Goal: Task Accomplishment & Management: Complete application form

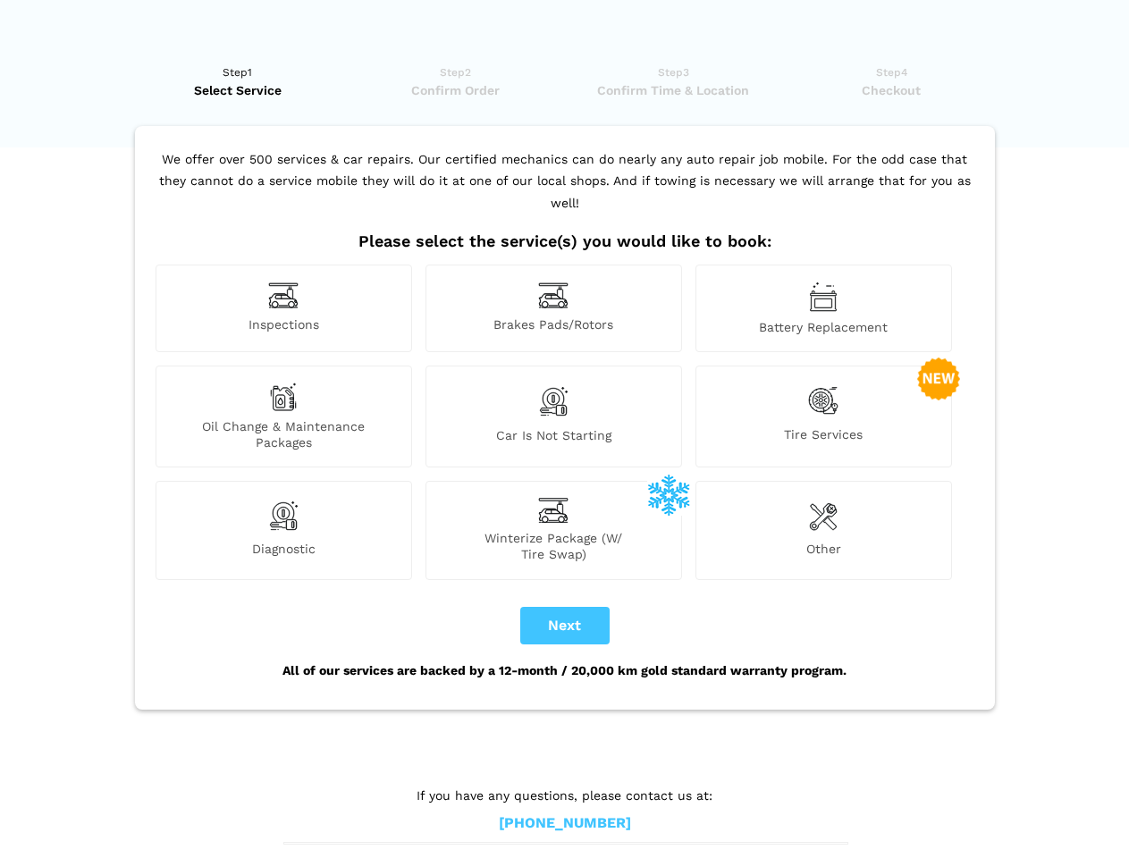
click at [283, 308] on img at bounding box center [283, 296] width 30 height 28
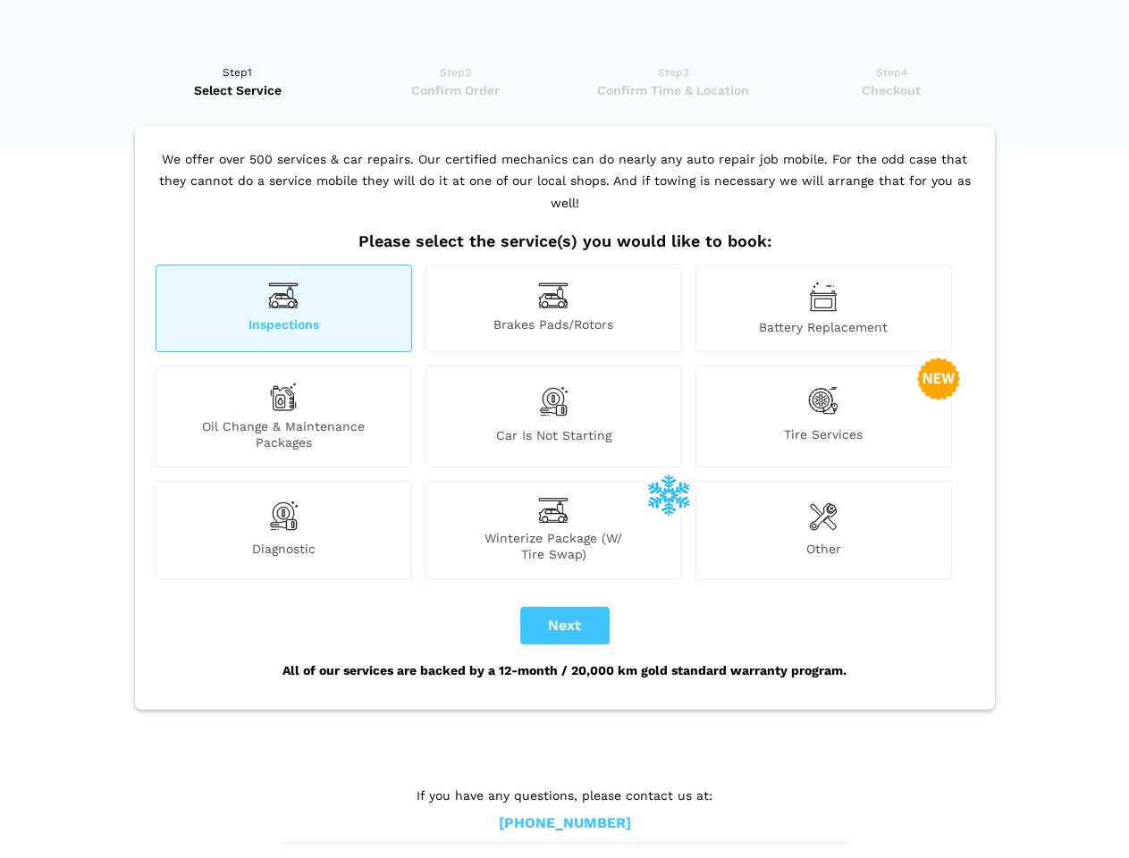
click at [553, 308] on img at bounding box center [553, 296] width 30 height 28
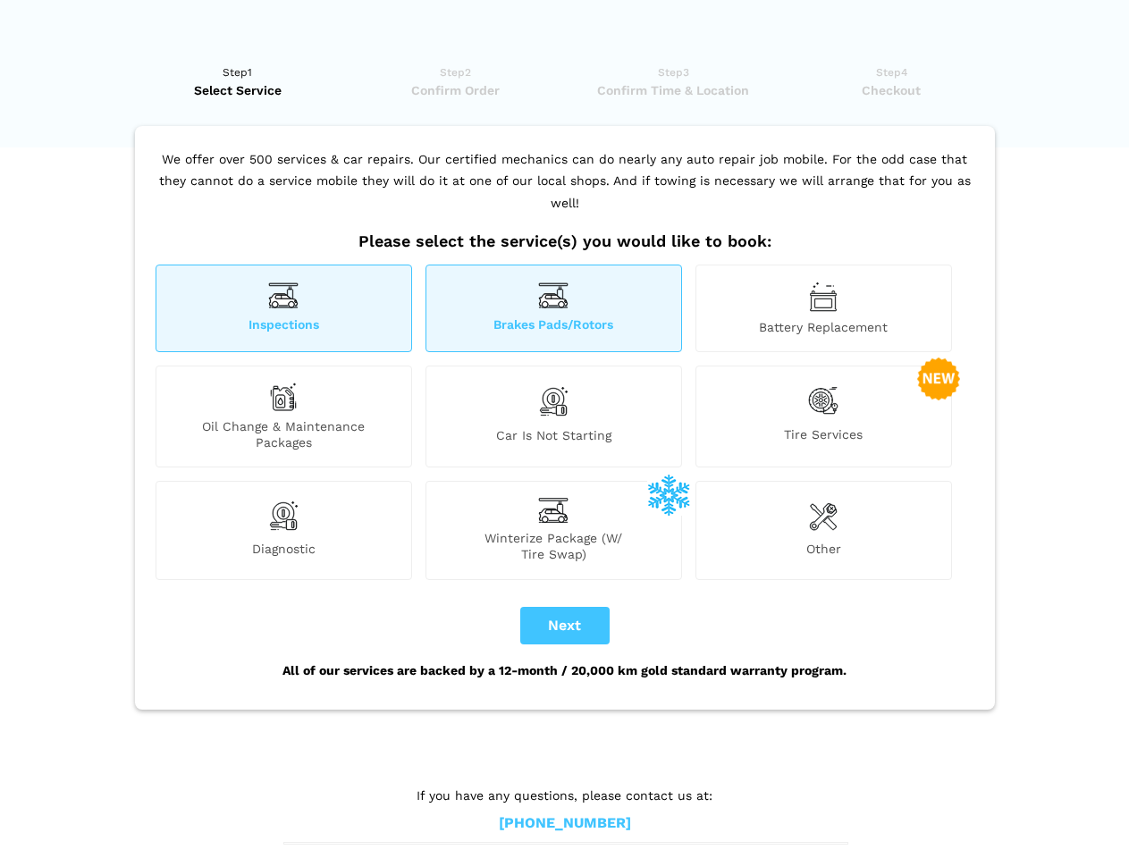
click at [823, 308] on img at bounding box center [823, 297] width 29 height 30
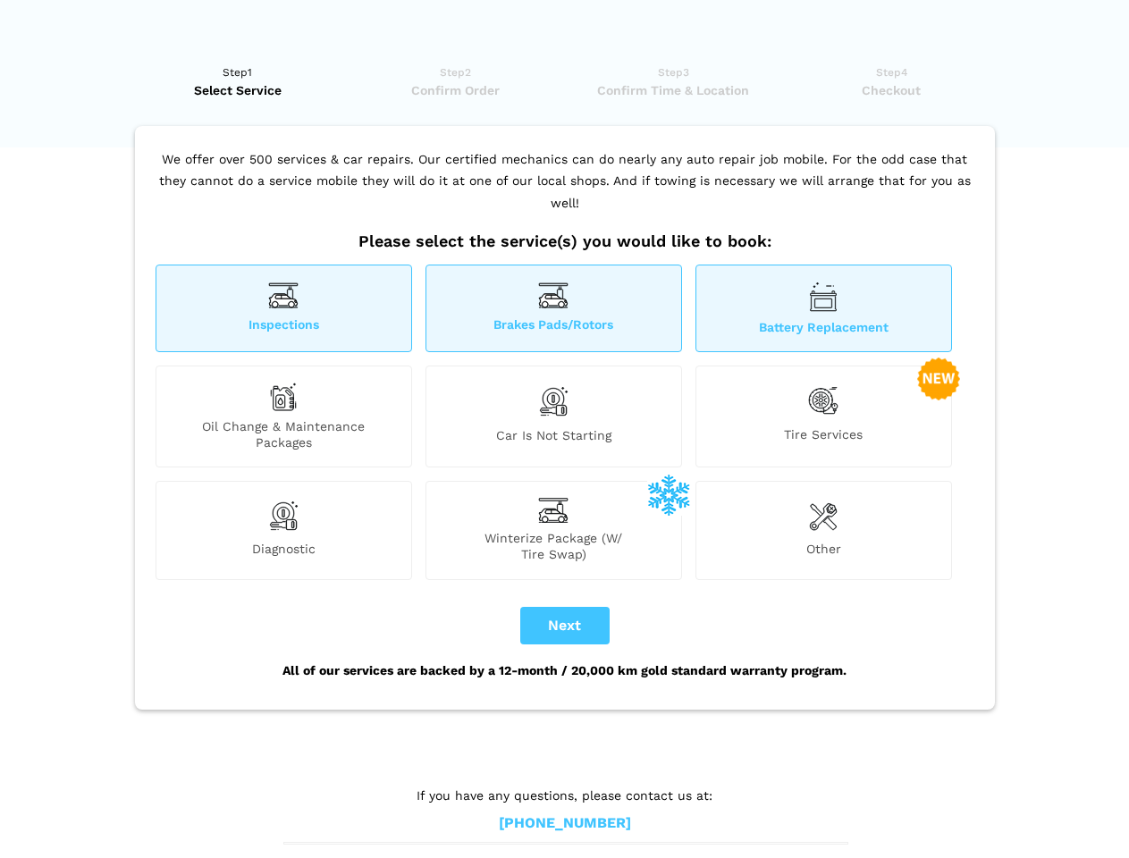
click at [283, 417] on div "Oil Change & Maintenance Packages" at bounding box center [284, 417] width 257 height 102
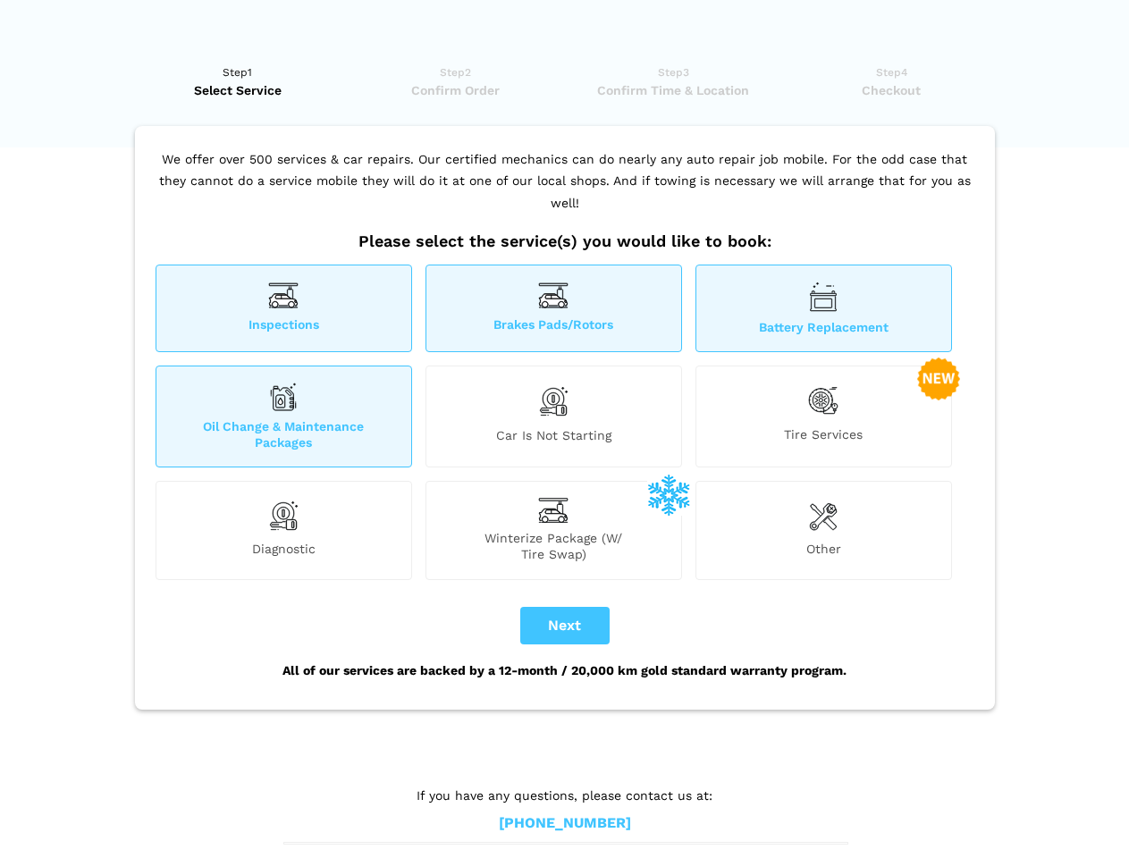
click at [553, 417] on img at bounding box center [553, 402] width 30 height 38
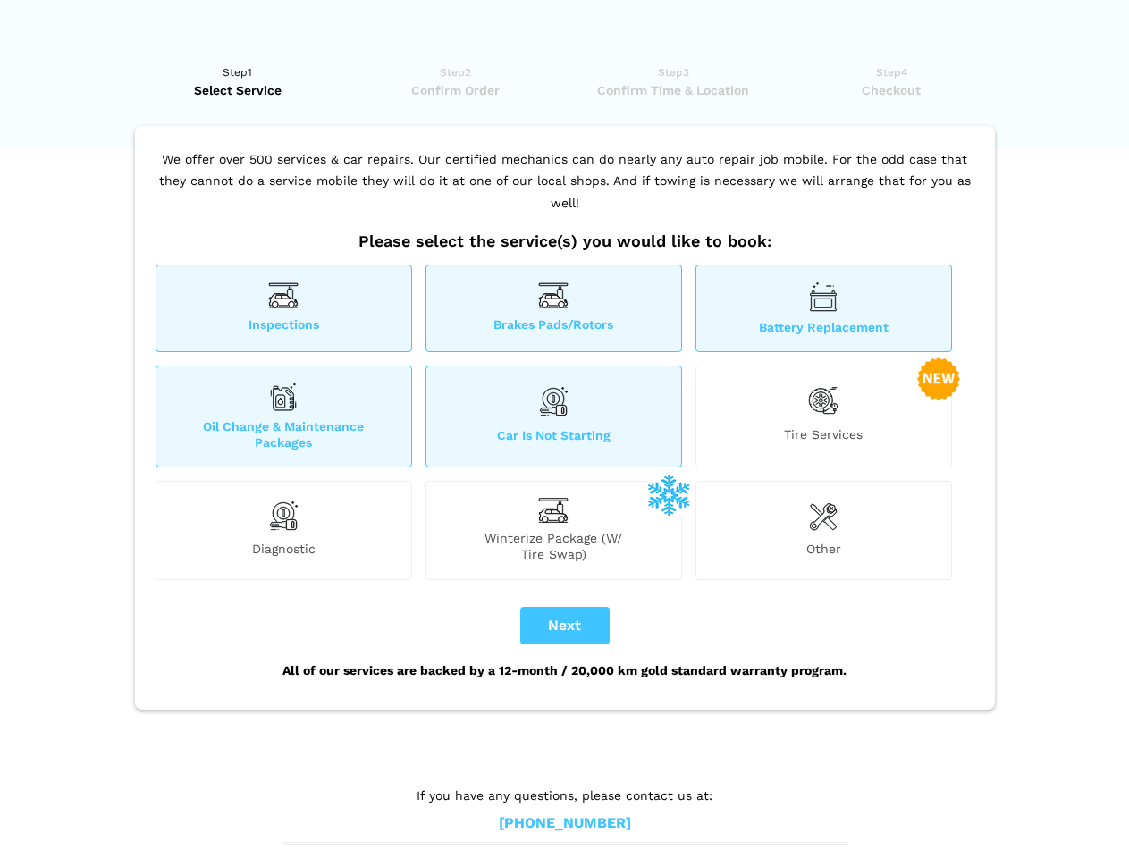
click at [823, 417] on img at bounding box center [823, 401] width 30 height 37
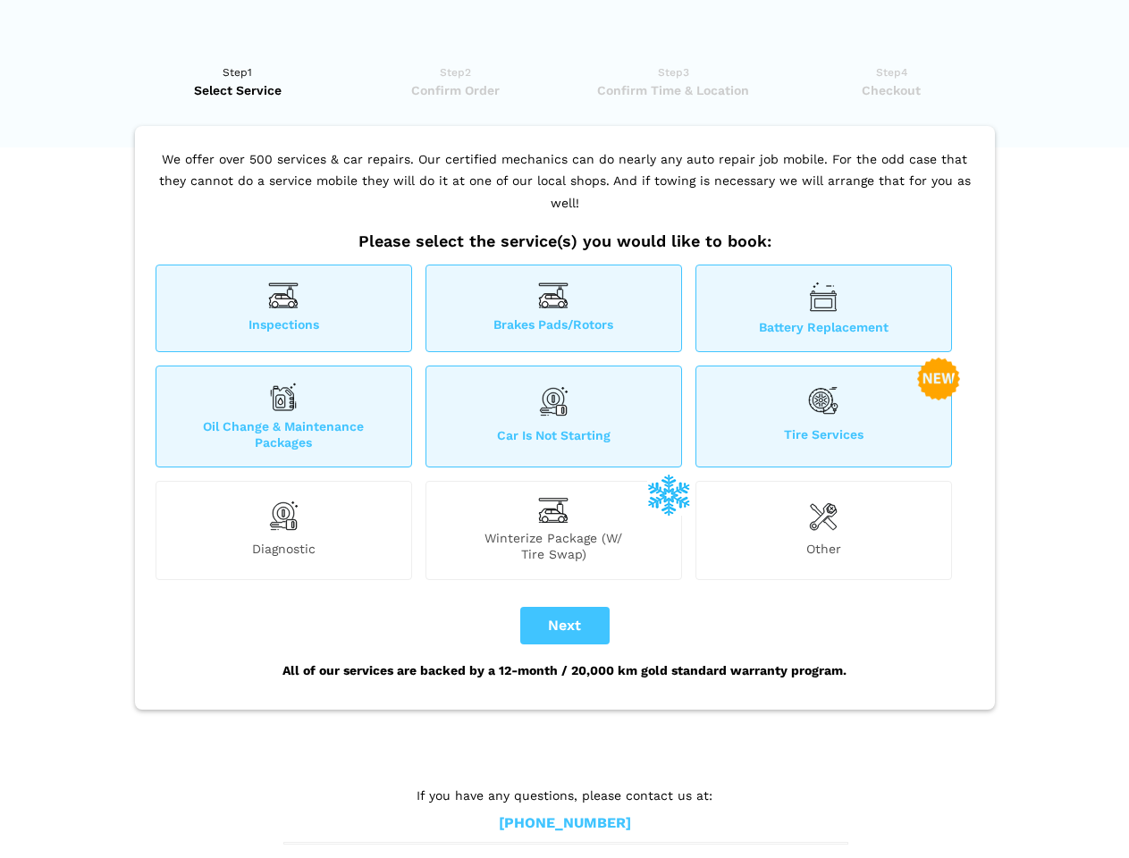
click at [283, 530] on img at bounding box center [283, 516] width 30 height 36
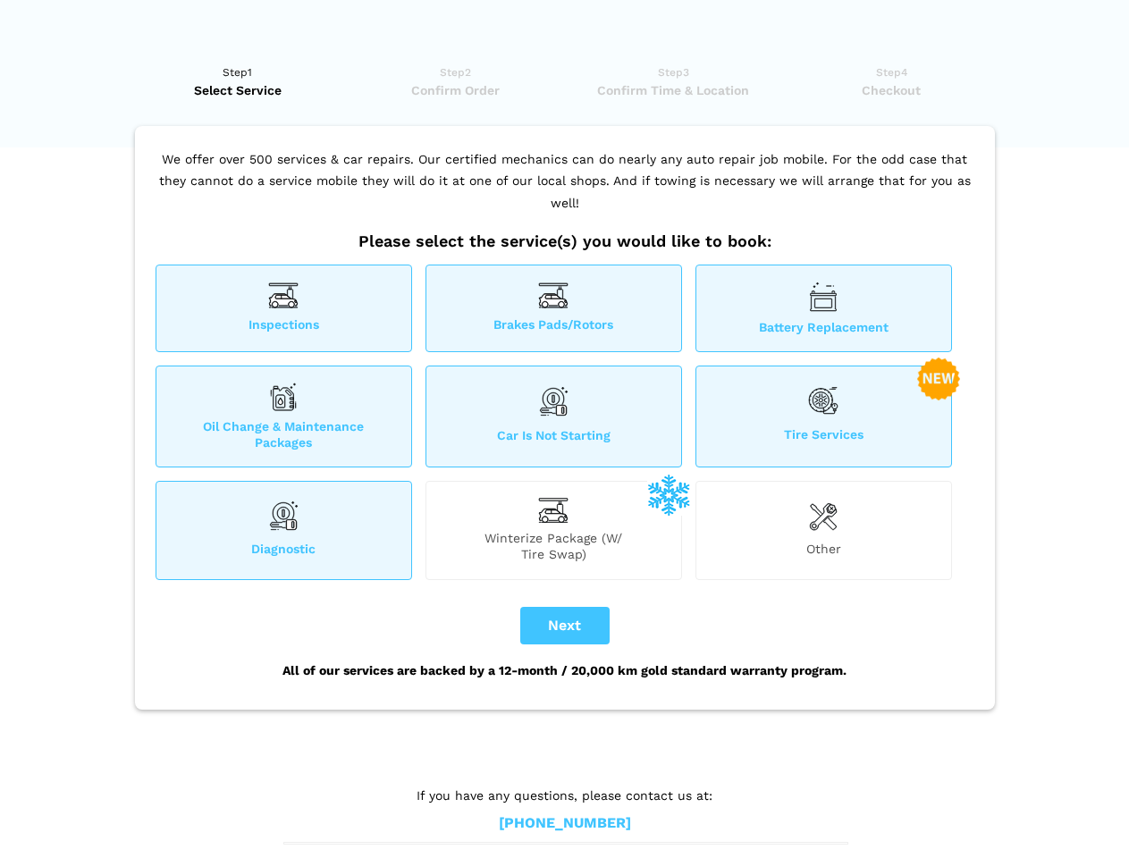
click at [553, 530] on span "Winterize Package (W/ Tire Swap)" at bounding box center [553, 546] width 255 height 32
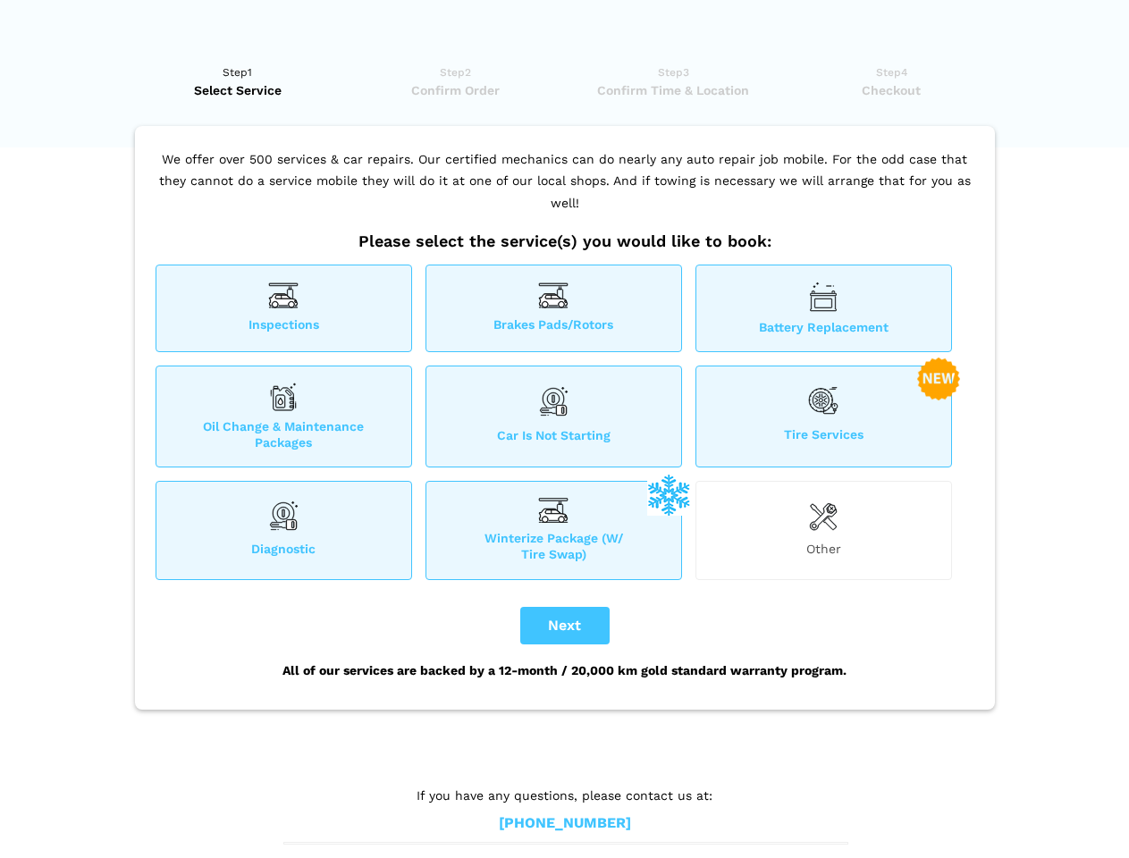
click at [823, 530] on img at bounding box center [823, 516] width 29 height 36
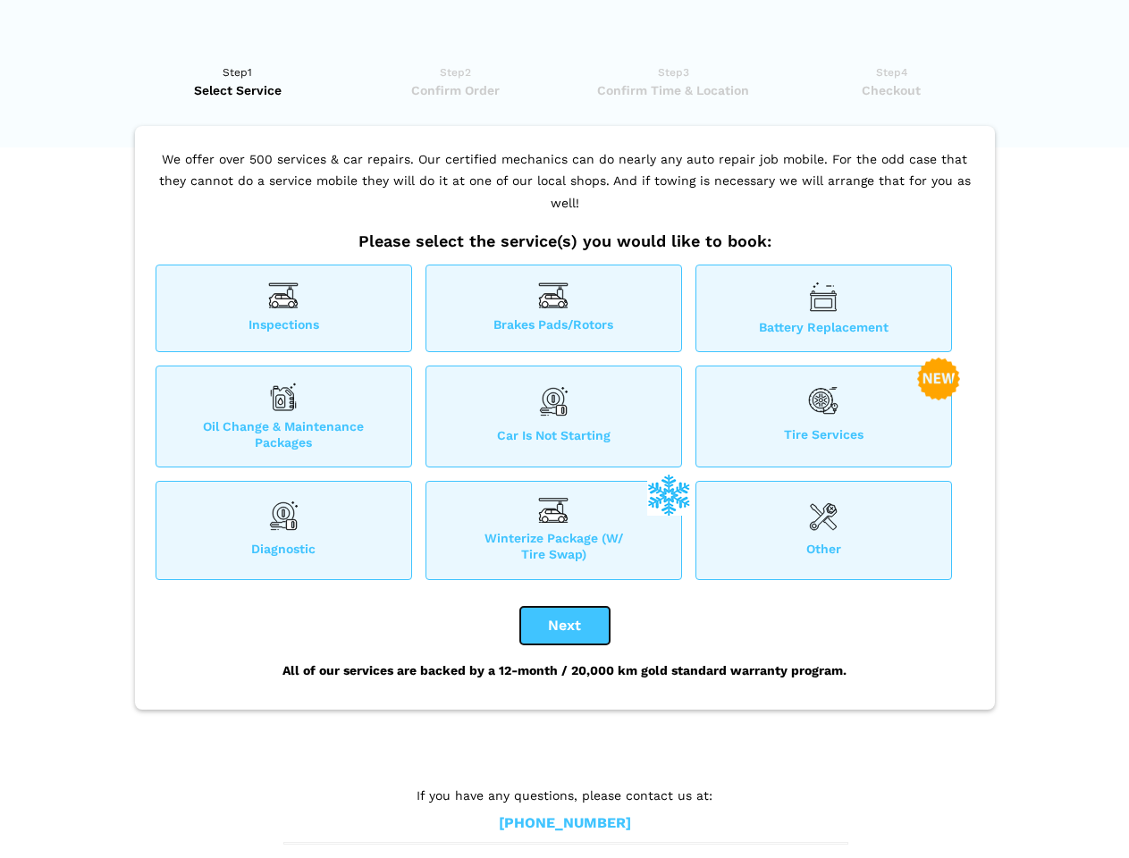
click at [565, 626] on button "Next" at bounding box center [564, 626] width 89 height 38
checkbox input "true"
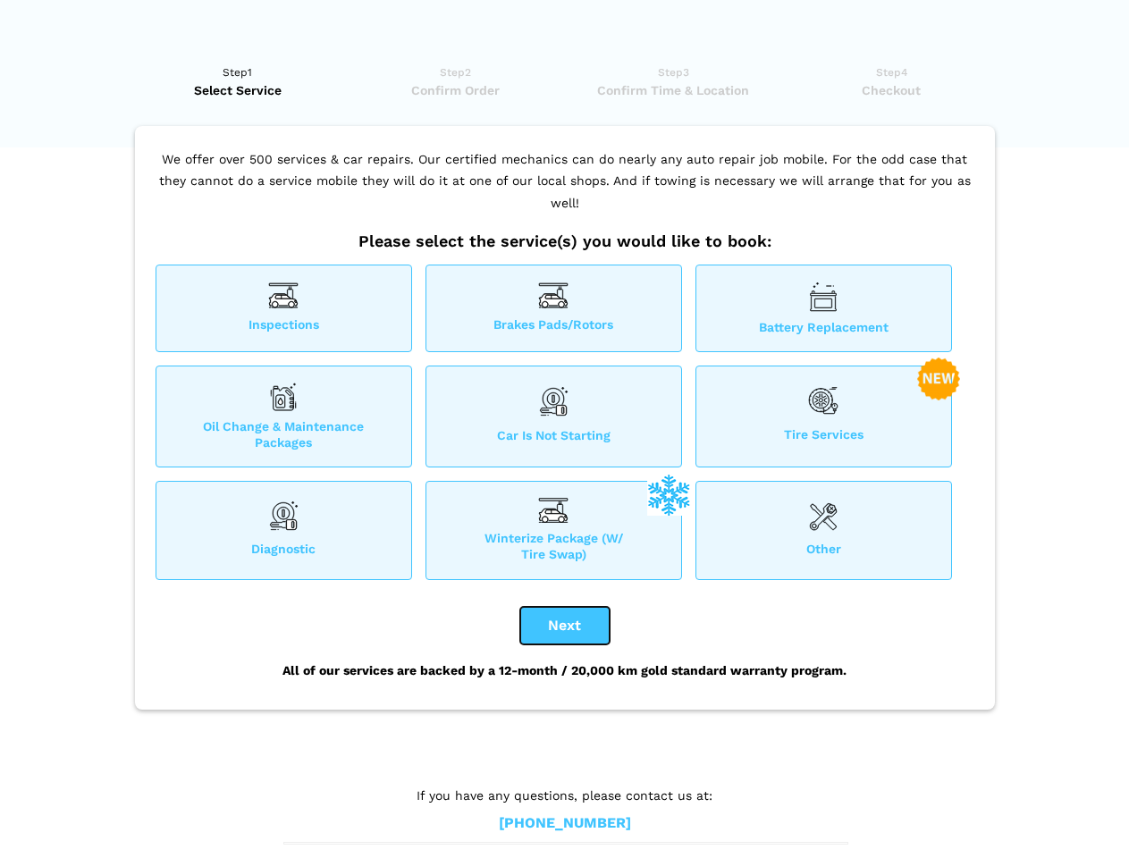
checkbox input "true"
